Goal: Communication & Community: Answer question/provide support

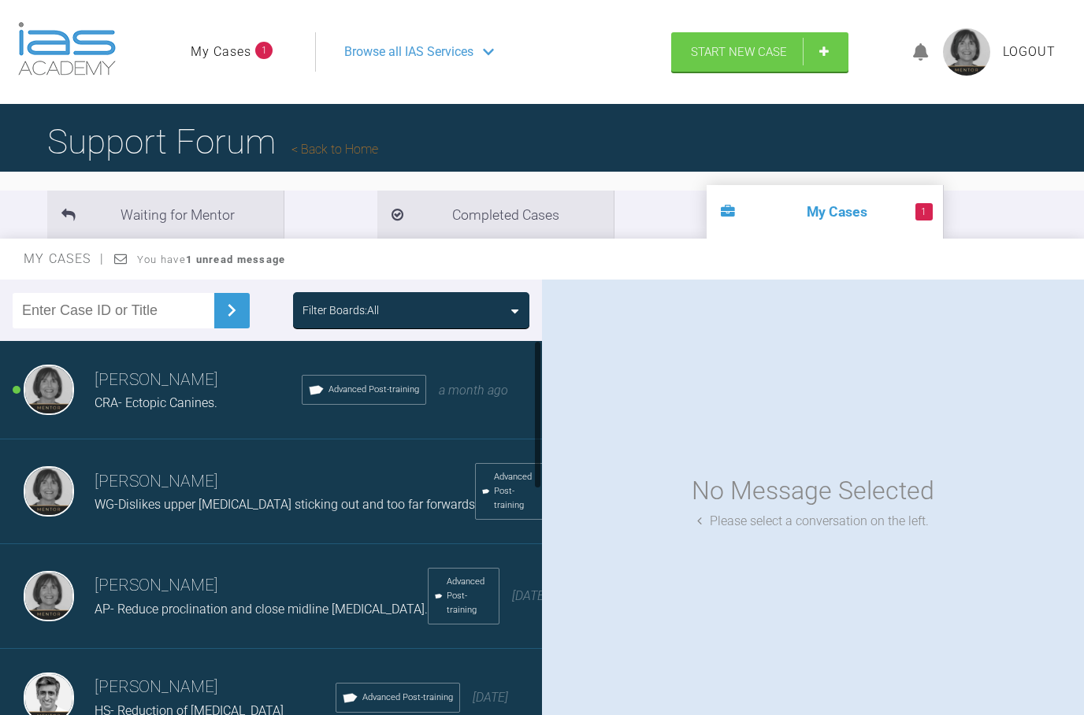
click at [213, 407] on span "CRA- Ectopic Canines." at bounding box center [156, 403] width 123 height 15
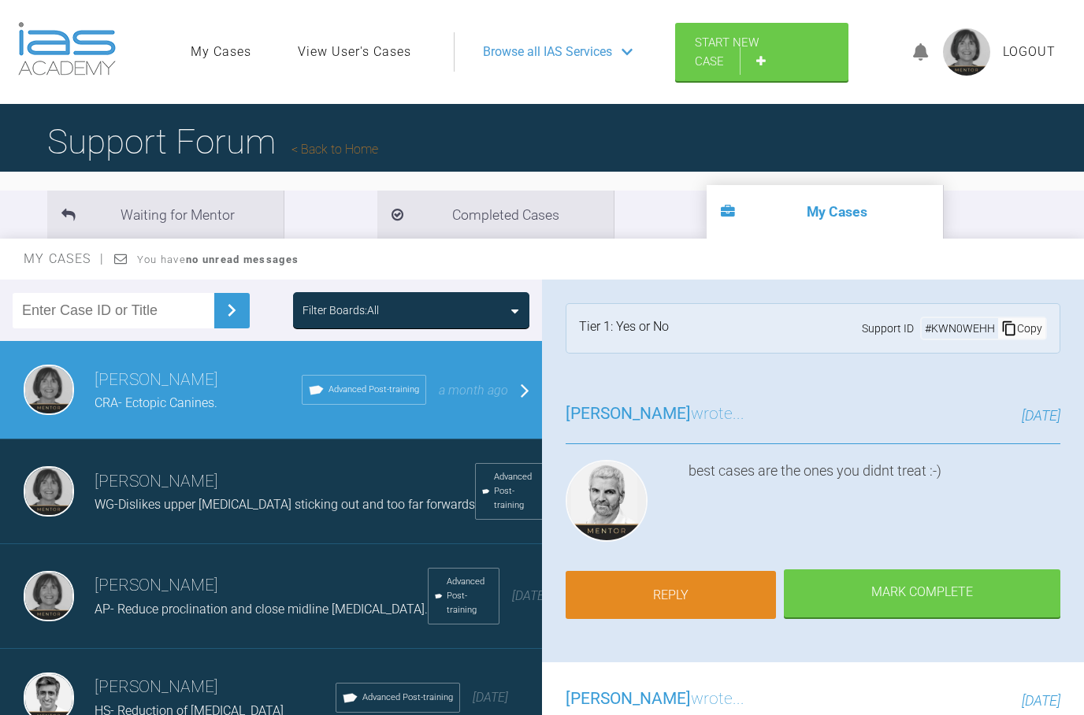
click at [688, 594] on link "Reply" at bounding box center [671, 595] width 210 height 49
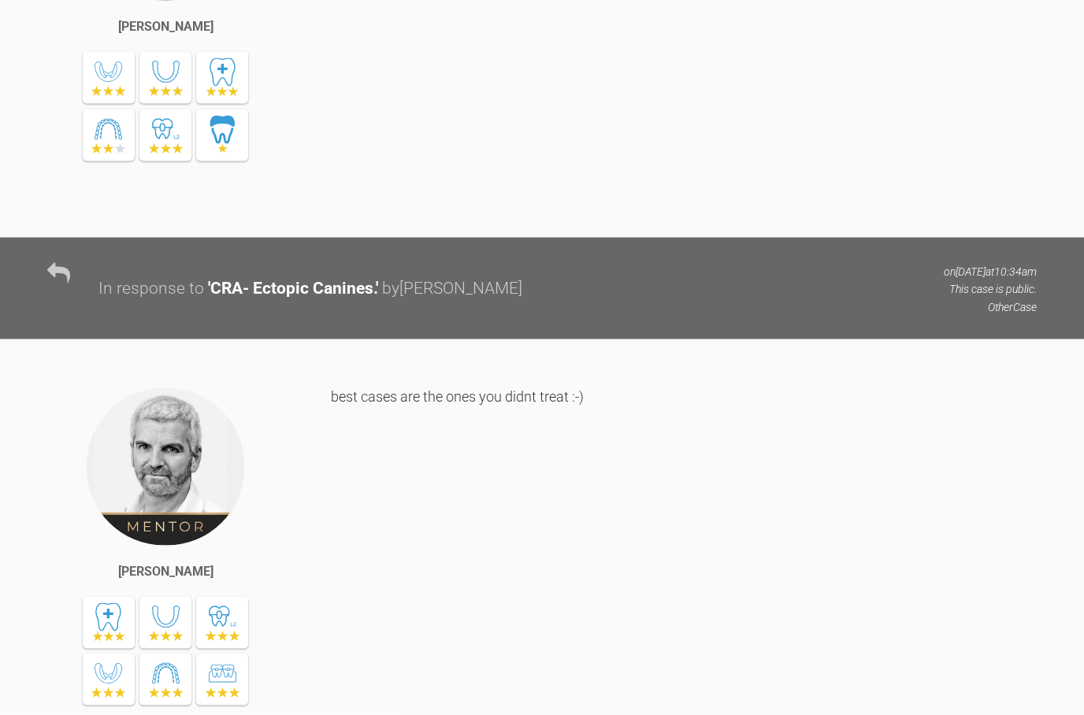
scroll to position [2643, 0]
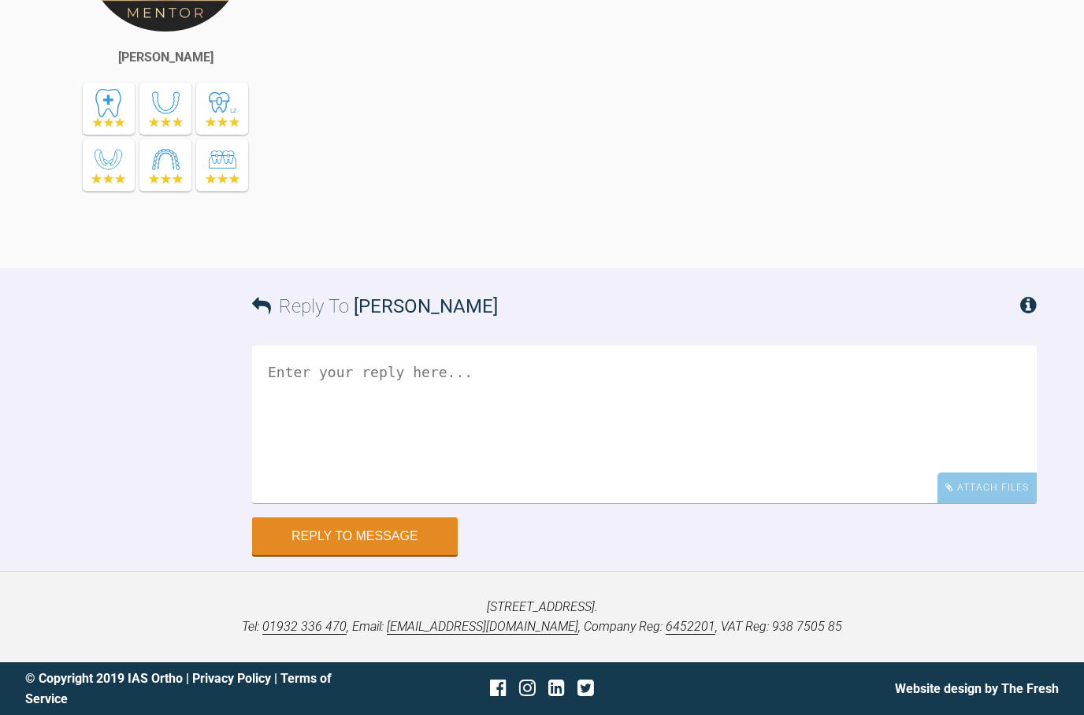
click at [267, 364] on textarea at bounding box center [644, 425] width 785 height 158
type textarea "Indeed !! :-)"
click at [414, 540] on button "Reply to Message" at bounding box center [355, 538] width 206 height 38
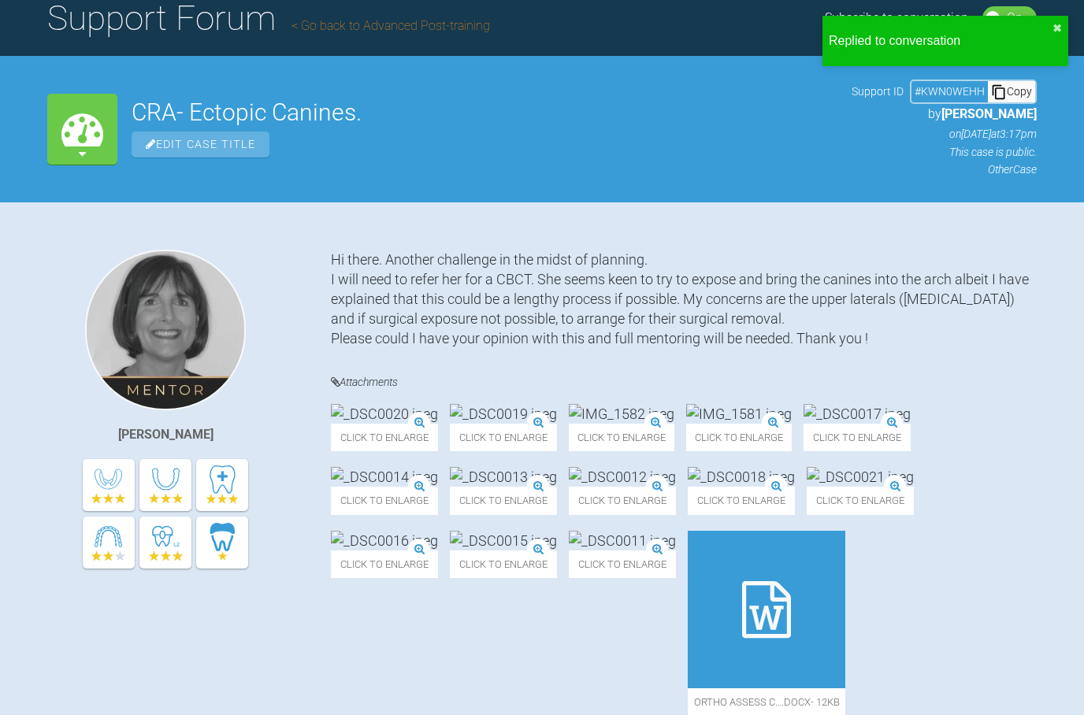
scroll to position [0, 0]
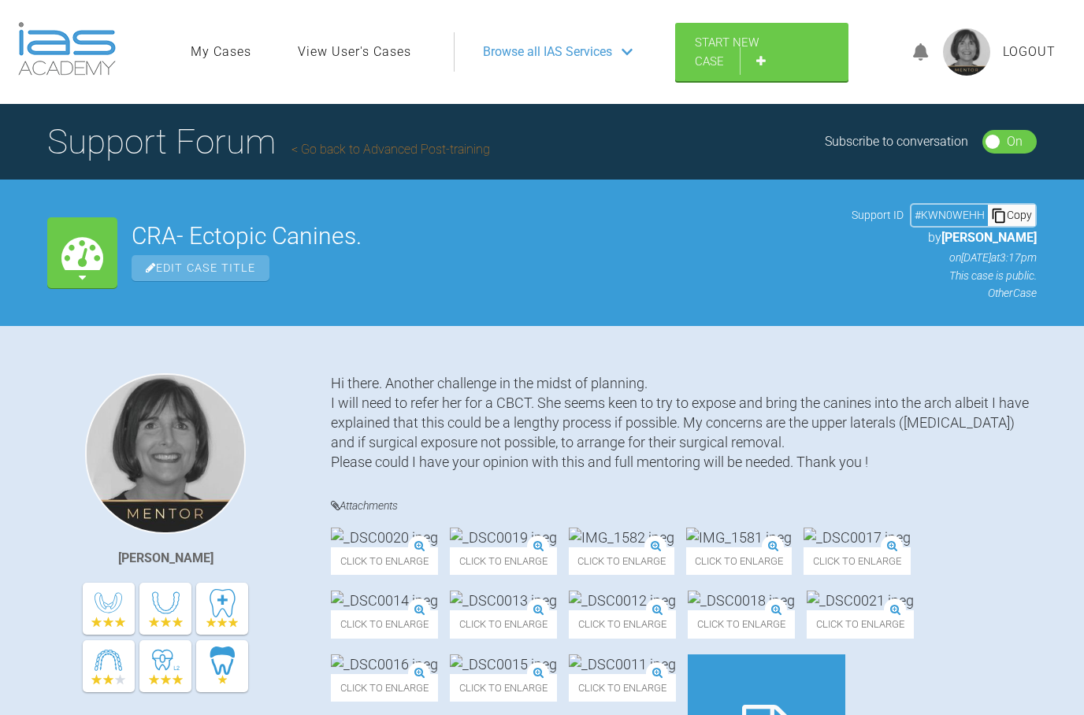
click at [214, 50] on link "My Cases" at bounding box center [221, 52] width 61 height 20
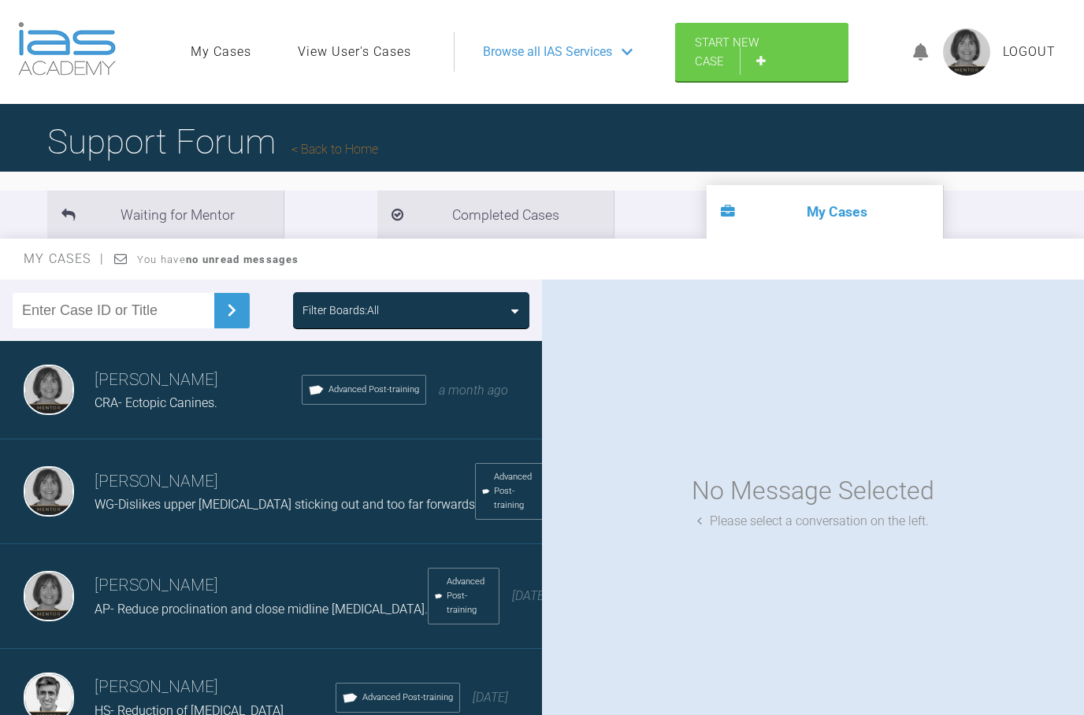
click at [707, 218] on li "My Cases" at bounding box center [825, 212] width 236 height 54
click at [772, 69] on link "Start New Case" at bounding box center [761, 53] width 173 height 58
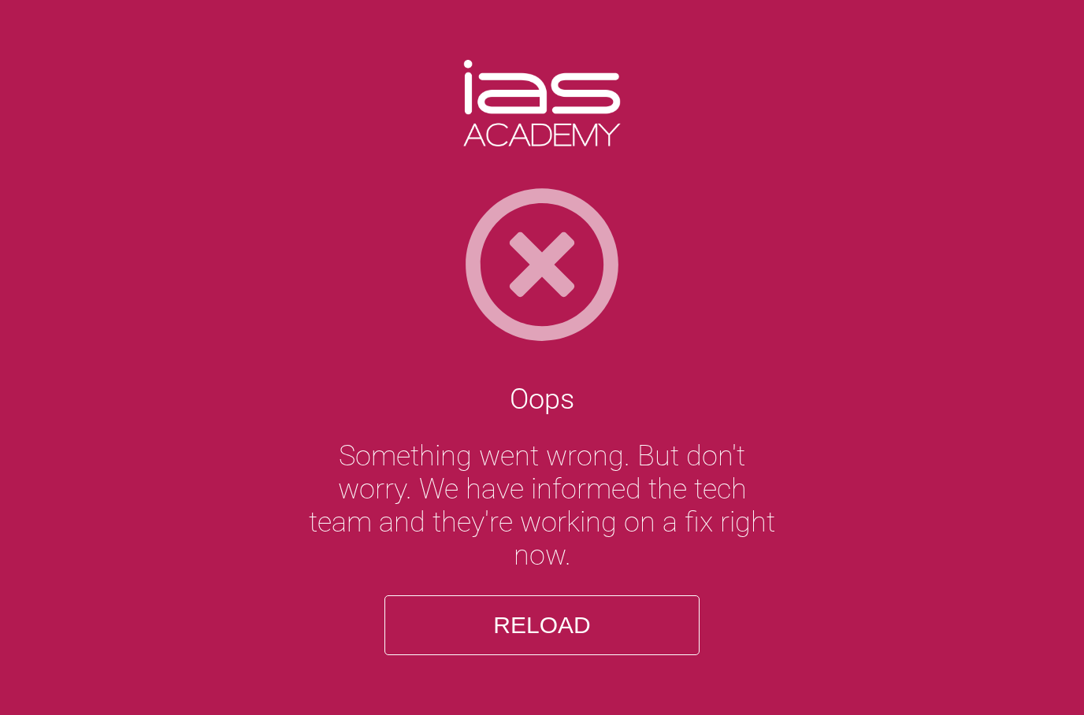
click at [492, 636] on button "Reload" at bounding box center [541, 626] width 315 height 60
click at [496, 656] on button "Reload" at bounding box center [541, 626] width 315 height 60
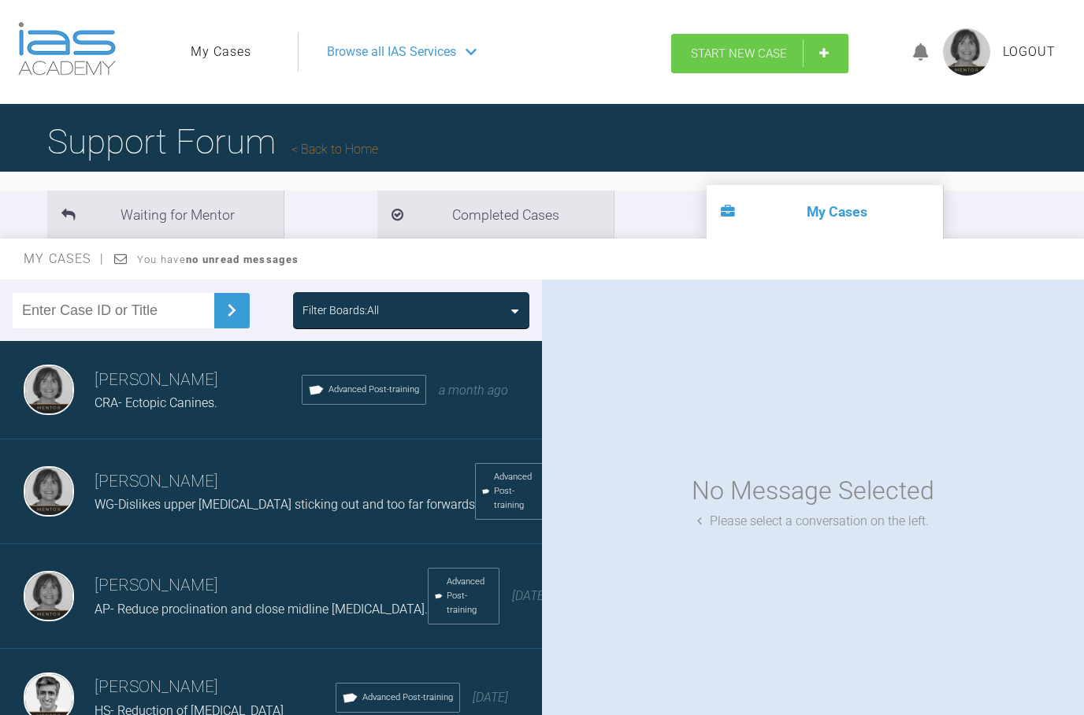
click at [723, 58] on span "Start New Case" at bounding box center [739, 53] width 96 height 14
click at [707, 211] on li "My Cases" at bounding box center [825, 212] width 236 height 54
click at [191, 261] on strong "no unread messages" at bounding box center [242, 260] width 113 height 12
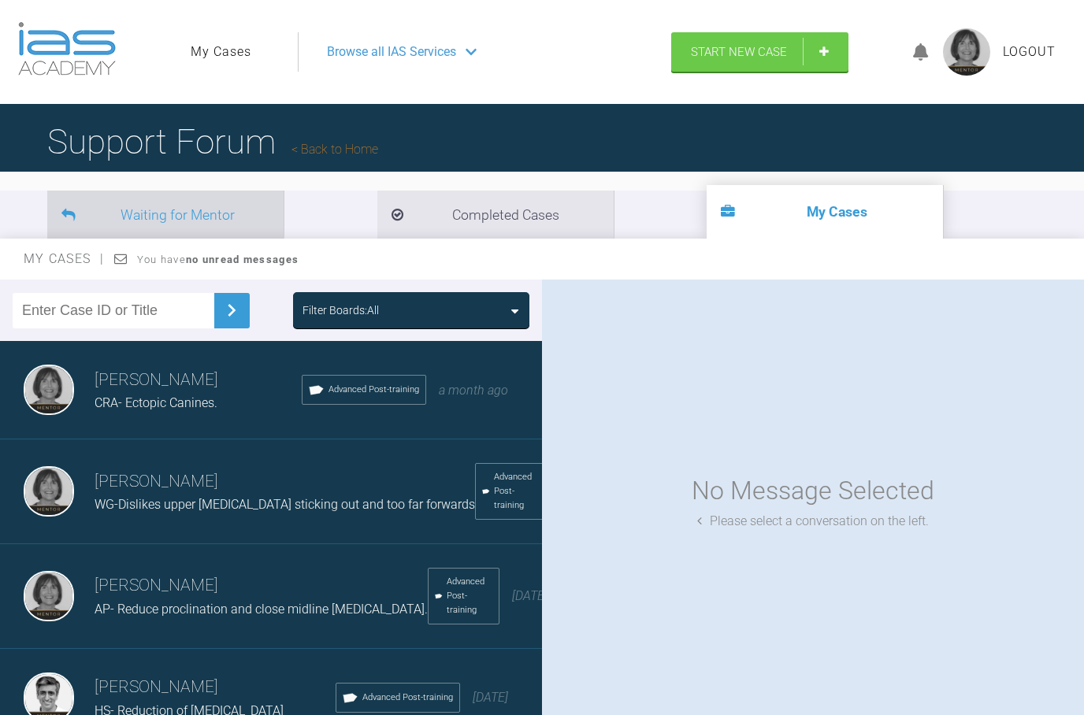
click at [181, 212] on li "Waiting for Mentor" at bounding box center [165, 215] width 236 height 48
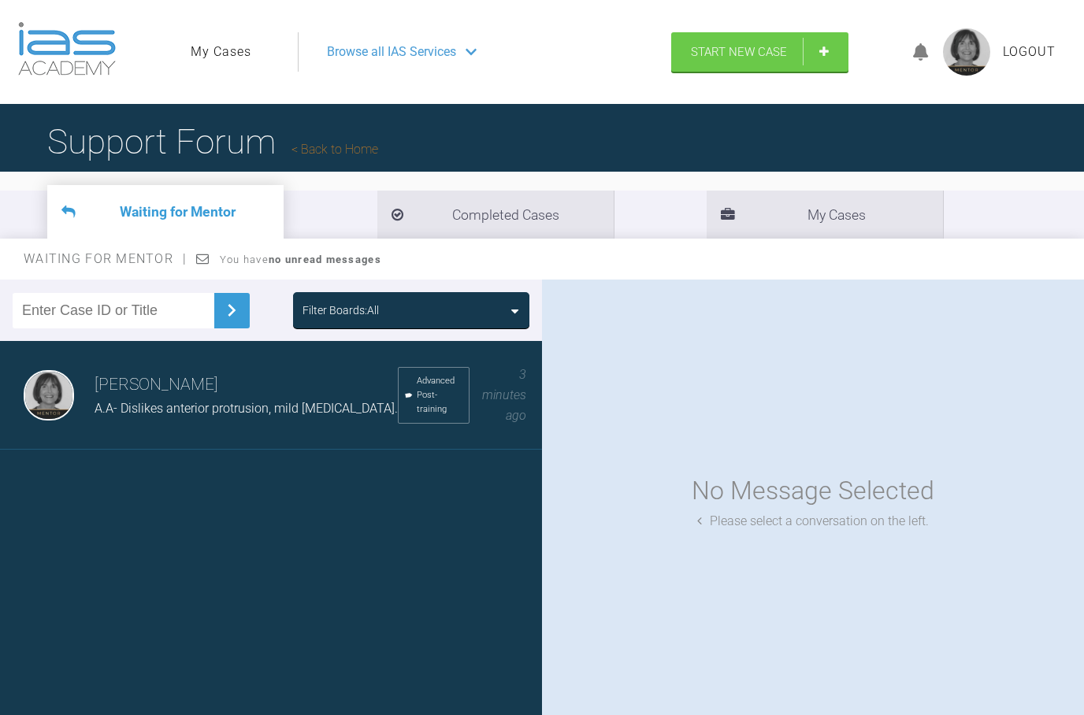
click at [165, 403] on span "A.A- Dislikes anterior protrusion, mild relapse." at bounding box center [246, 408] width 303 height 15
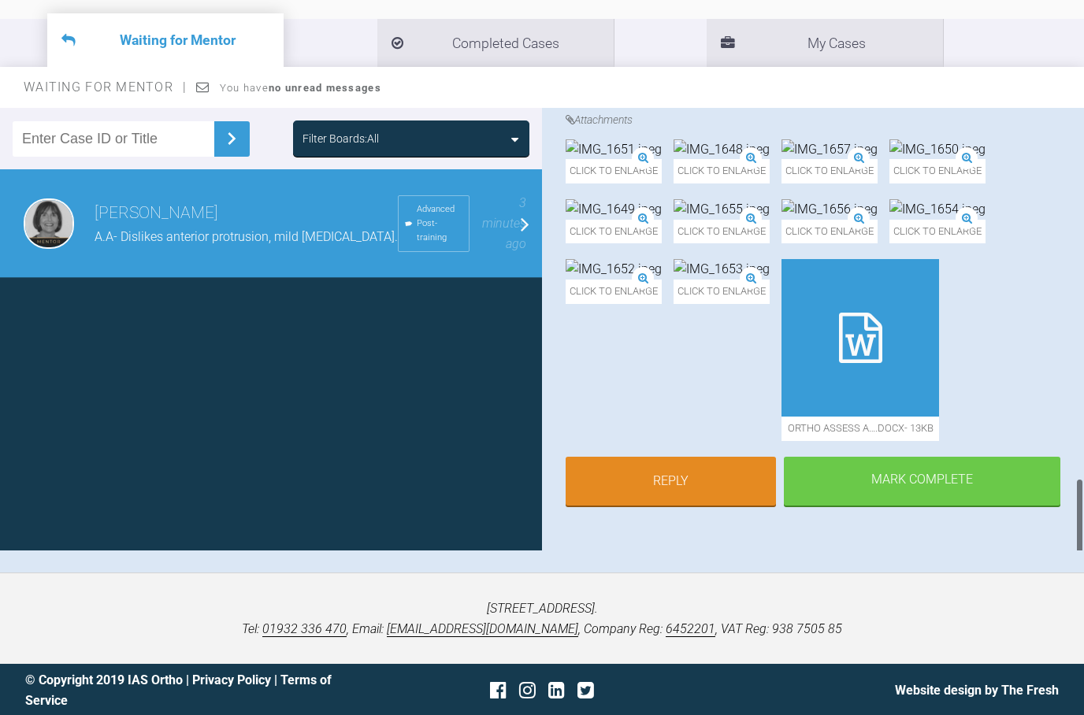
scroll to position [1380, 0]
click at [621, 507] on link "Reply" at bounding box center [671, 483] width 210 height 49
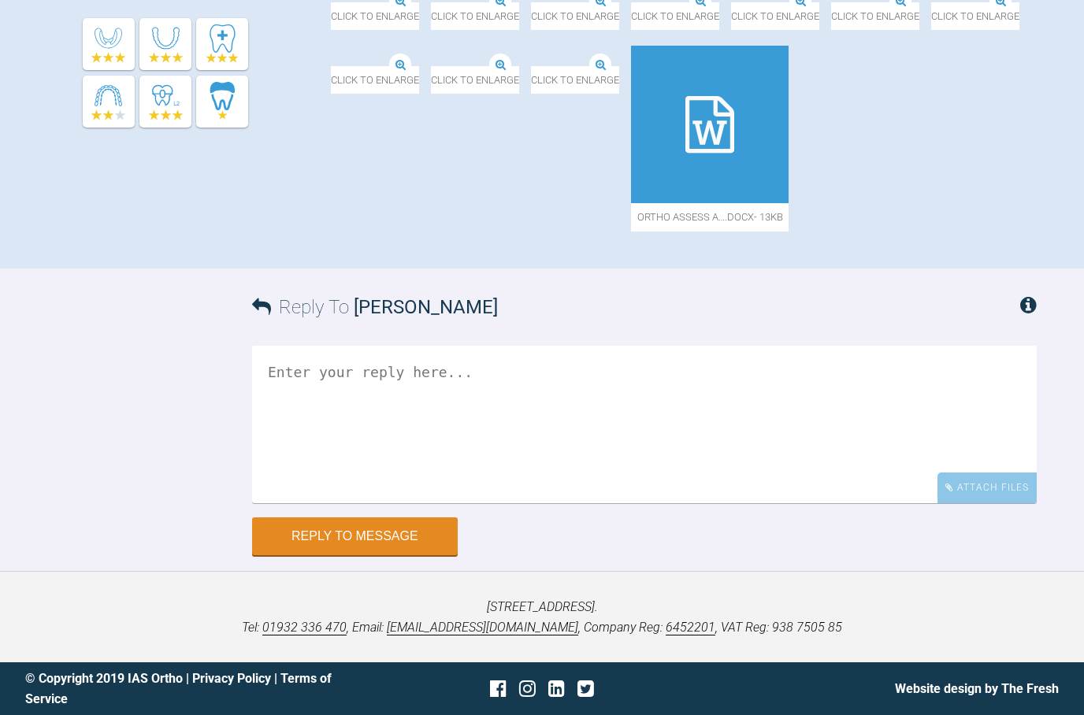
scroll to position [1047, 0]
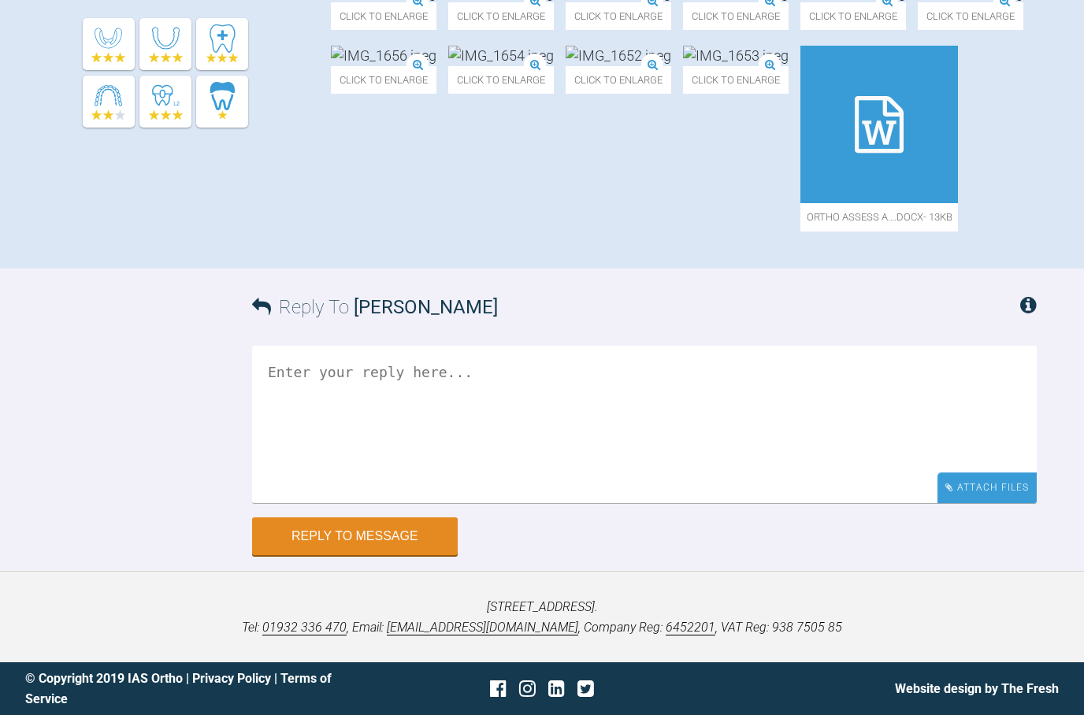
click at [994, 488] on div "Attach Files" at bounding box center [987, 488] width 99 height 31
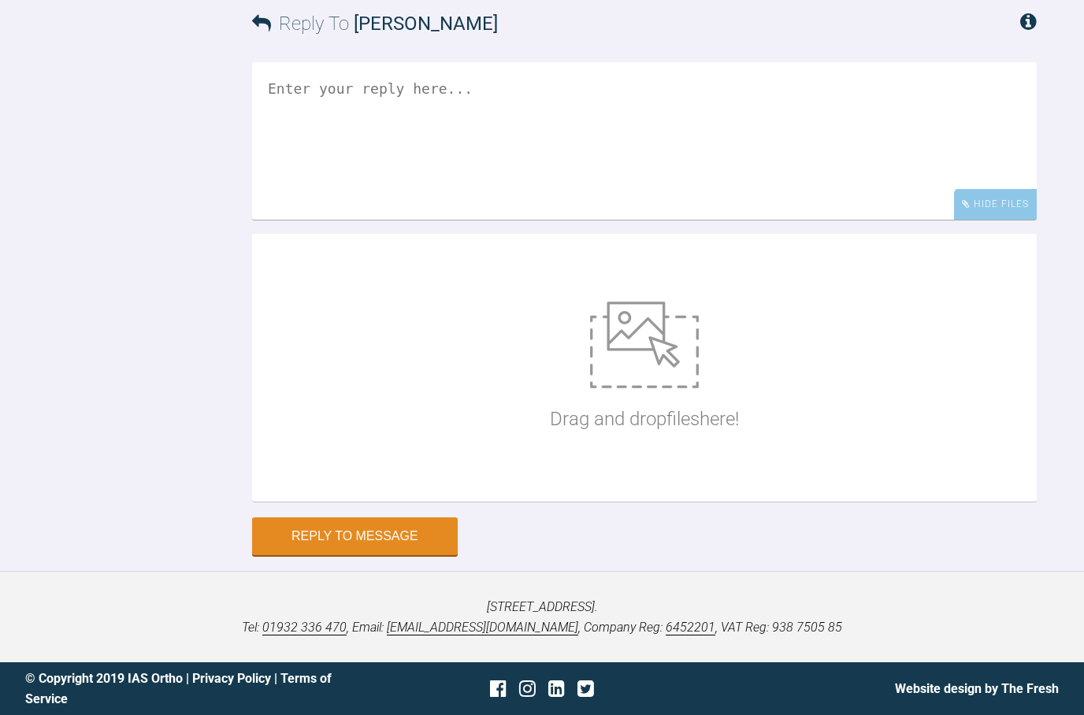
click at [466, 502] on div "Drag and drop files here!" at bounding box center [644, 368] width 785 height 268
type input "C:\fakepath\IMG_1661.jpeg"
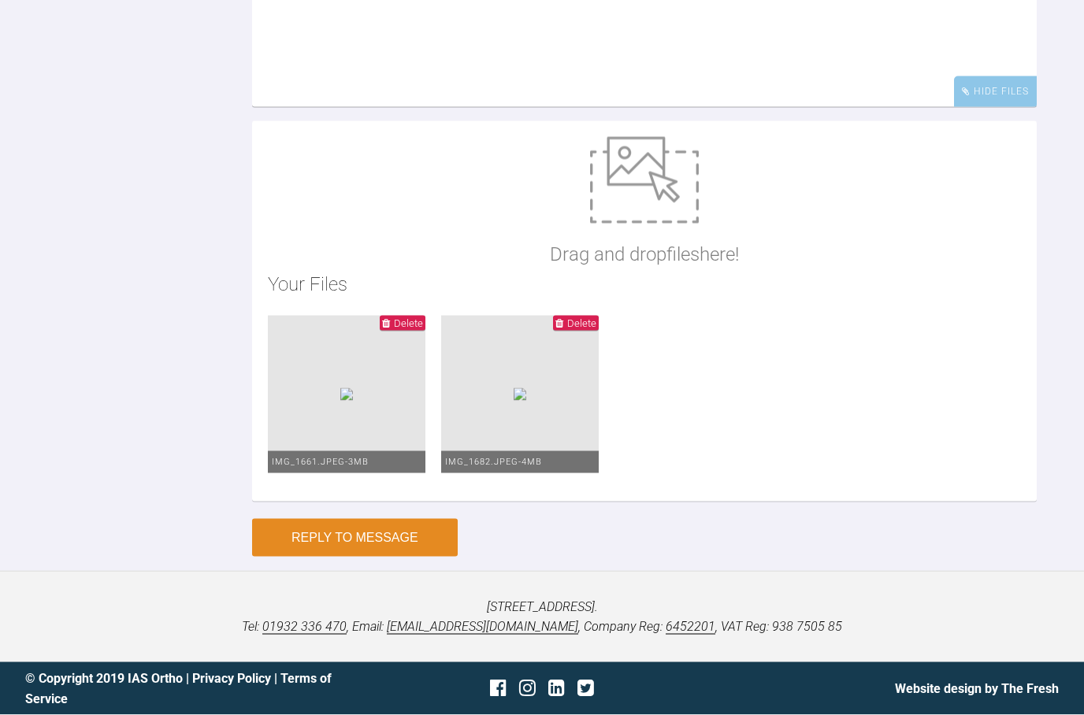
scroll to position [1391, 0]
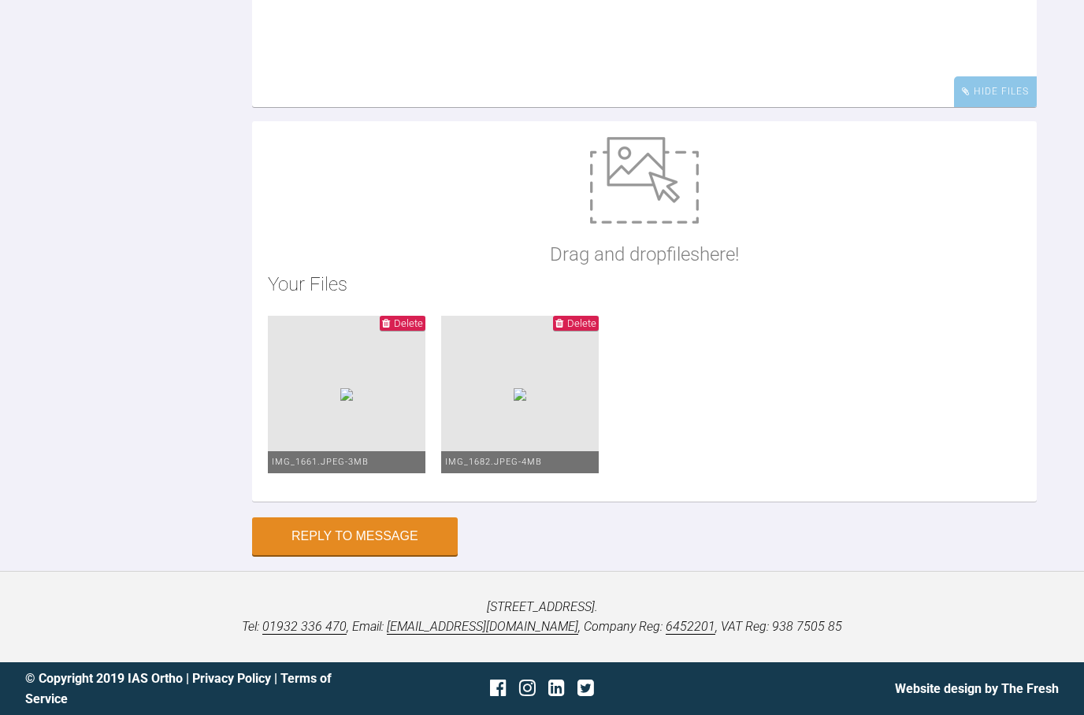
click at [321, 555] on button "Reply to Message" at bounding box center [355, 537] width 206 height 38
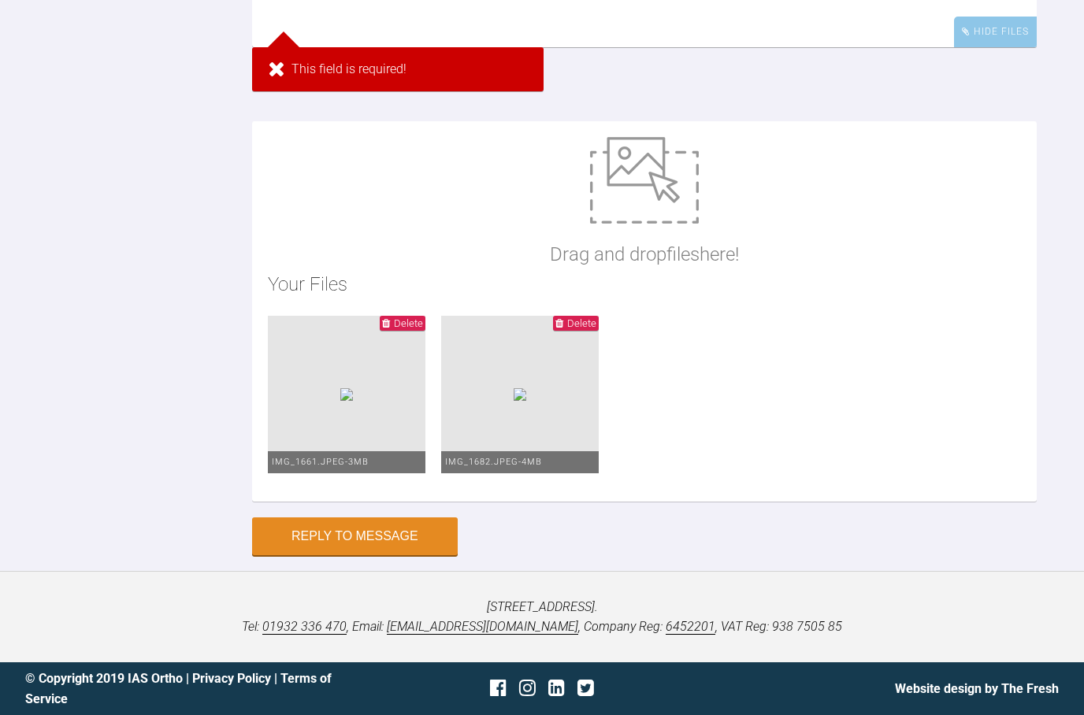
scroll to position [1161, 0]
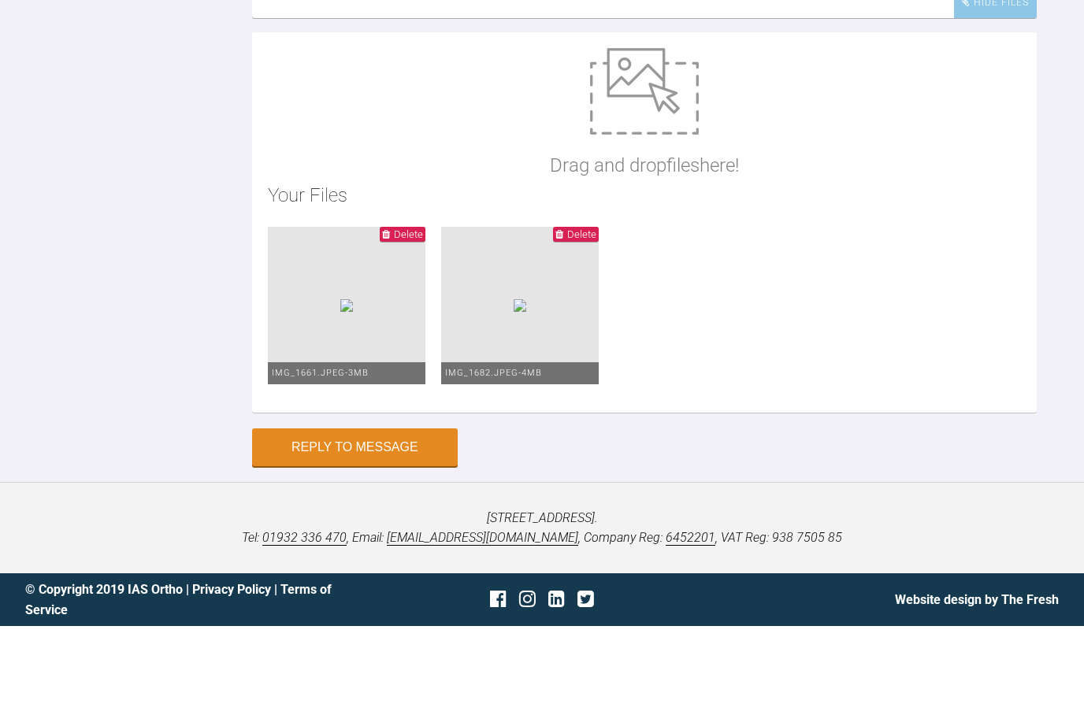
scroll to position [1443, 0]
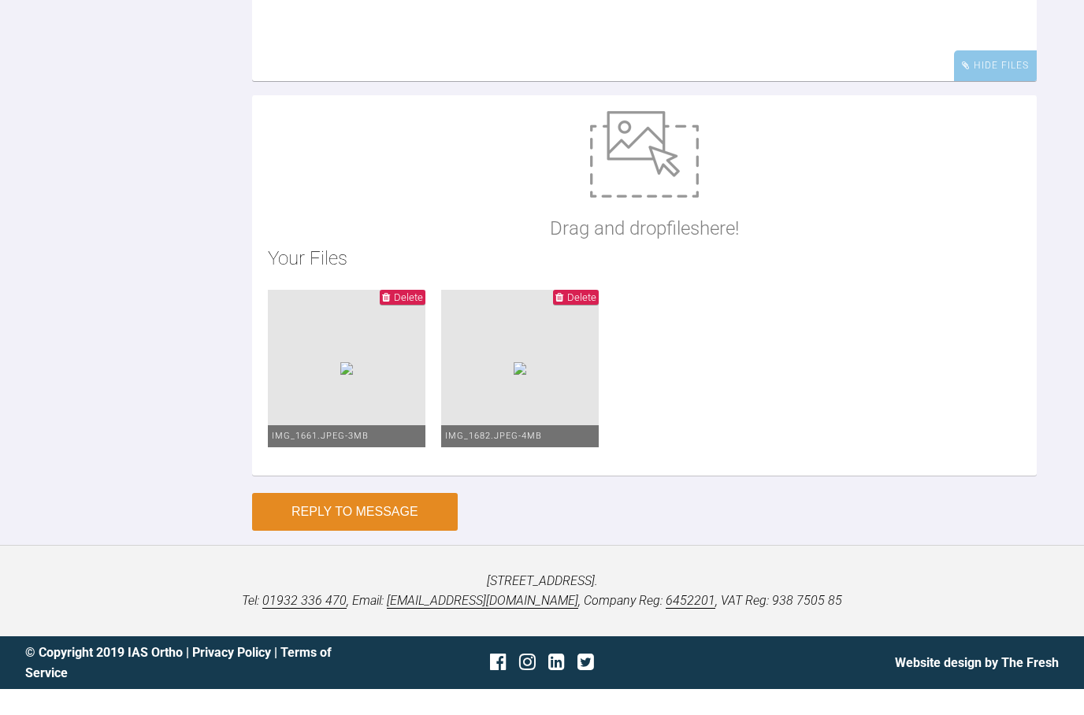
type textarea "Extra Info !"
drag, startPoint x: 415, startPoint y: 494, endPoint x: 415, endPoint y: 606, distance: 111.9
click at [415, 518] on button "Reply to Message" at bounding box center [355, 537] width 206 height 38
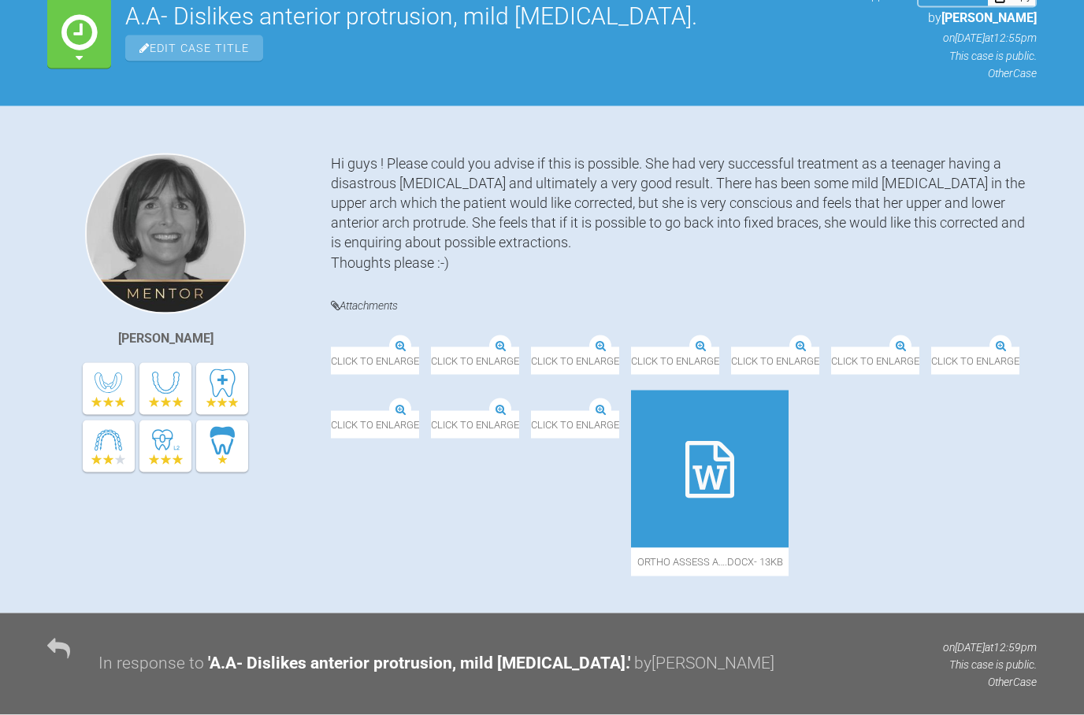
scroll to position [0, 0]
